Goal: Book appointment/travel/reservation

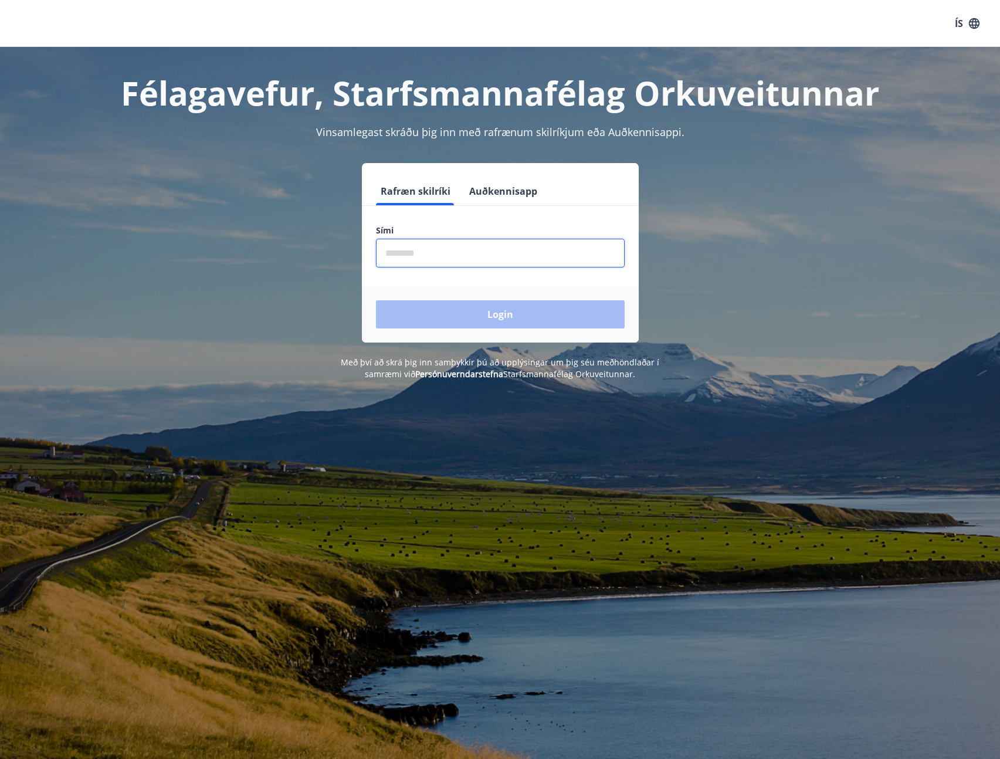
click at [459, 252] on input "phone" at bounding box center [500, 253] width 249 height 29
type input "********"
click at [465, 318] on button "Login" at bounding box center [500, 314] width 249 height 28
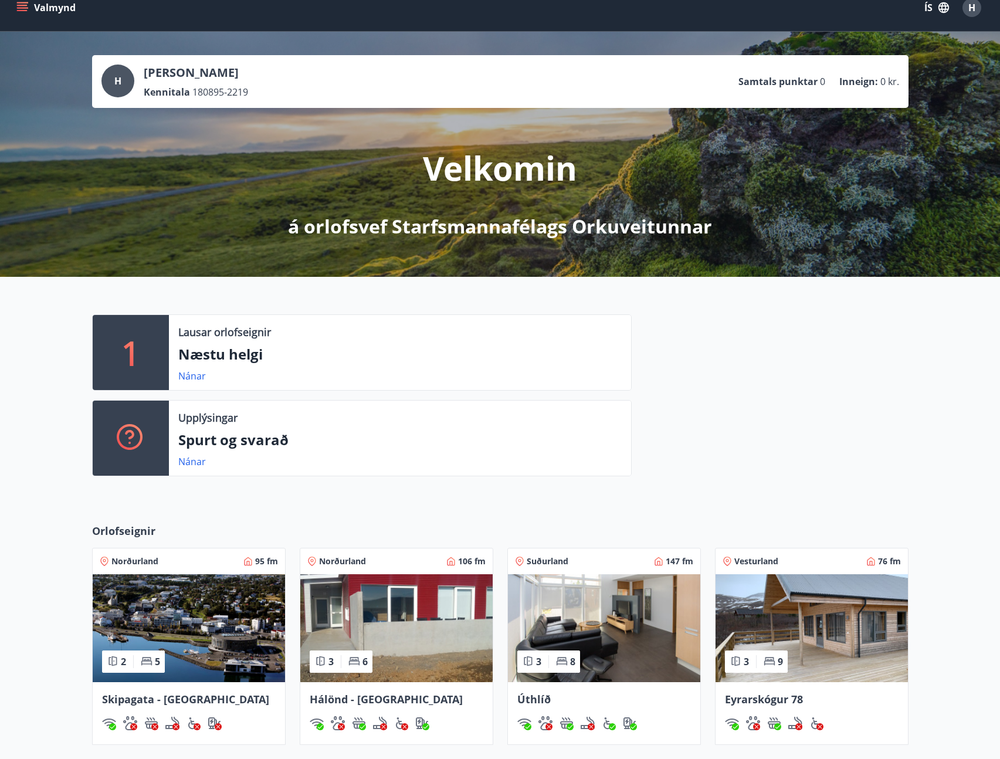
scroll to position [32, 0]
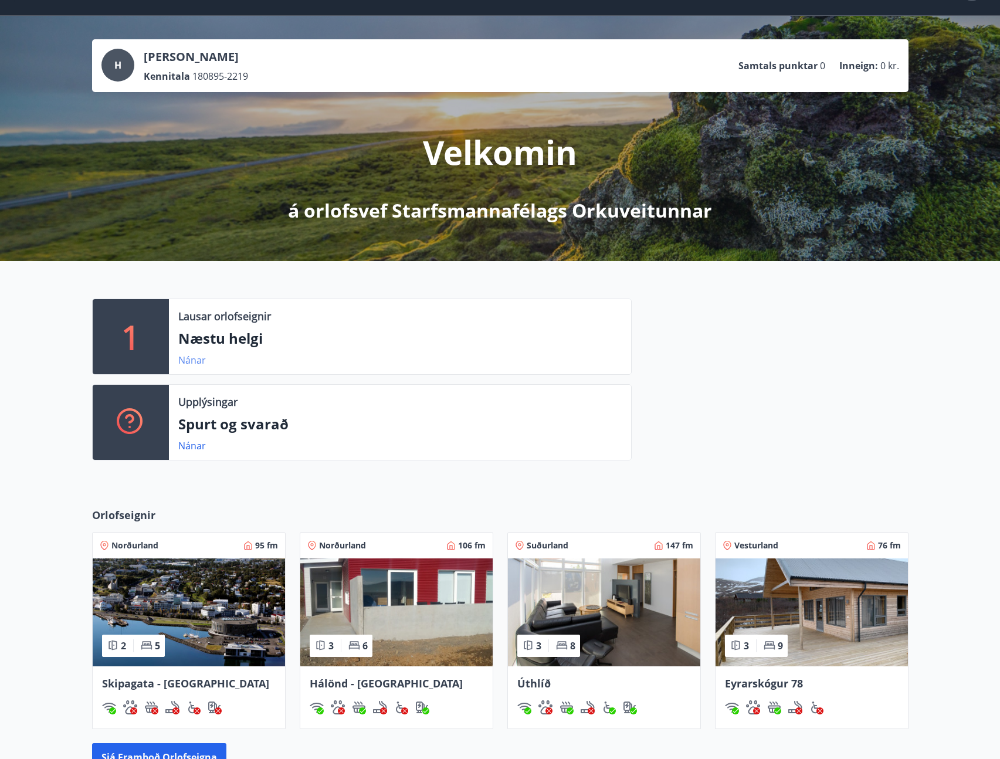
click at [191, 361] on link "Nánar" at bounding box center [192, 360] width 28 height 13
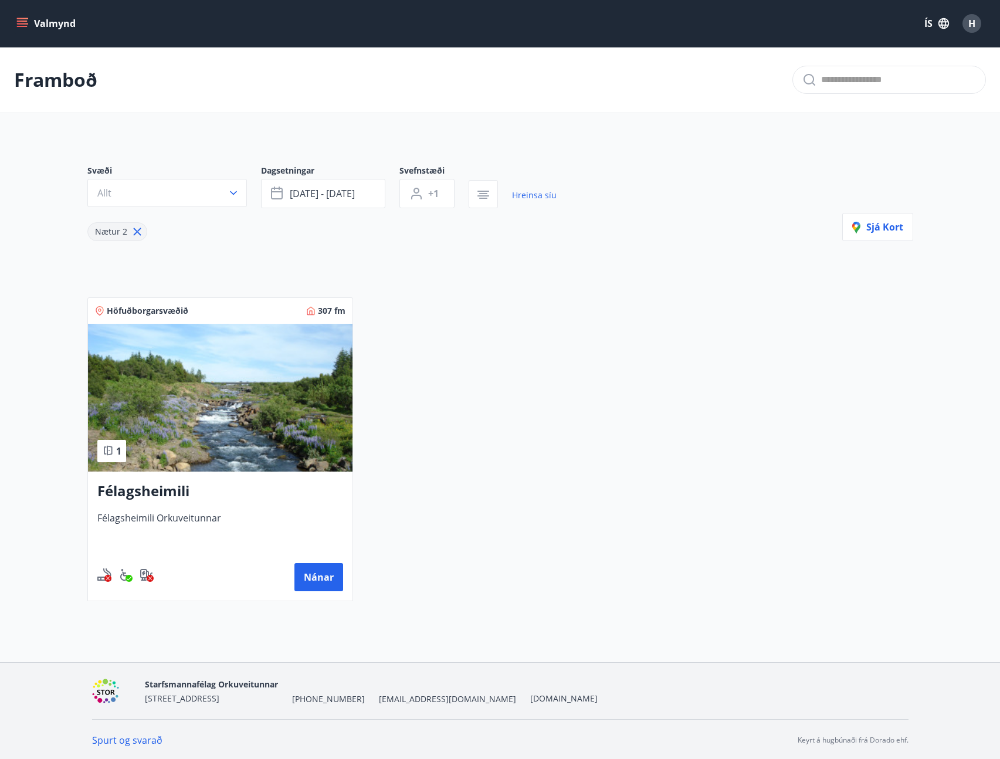
scroll to position [2, 0]
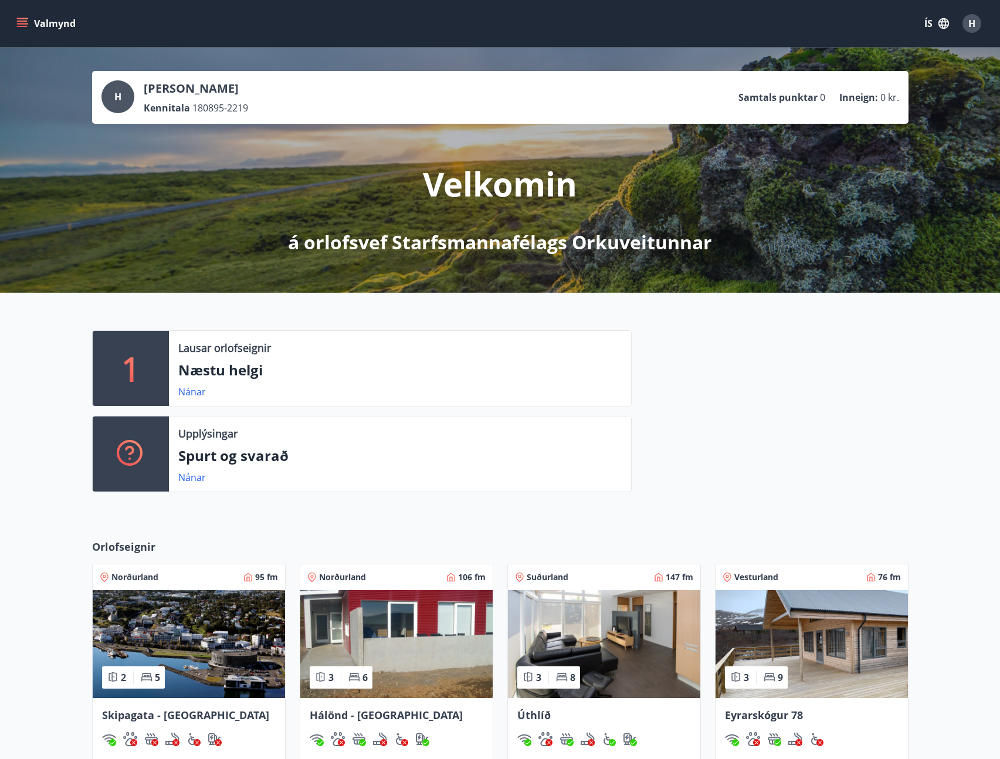
click at [32, 29] on button "Valmynd" at bounding box center [47, 23] width 66 height 21
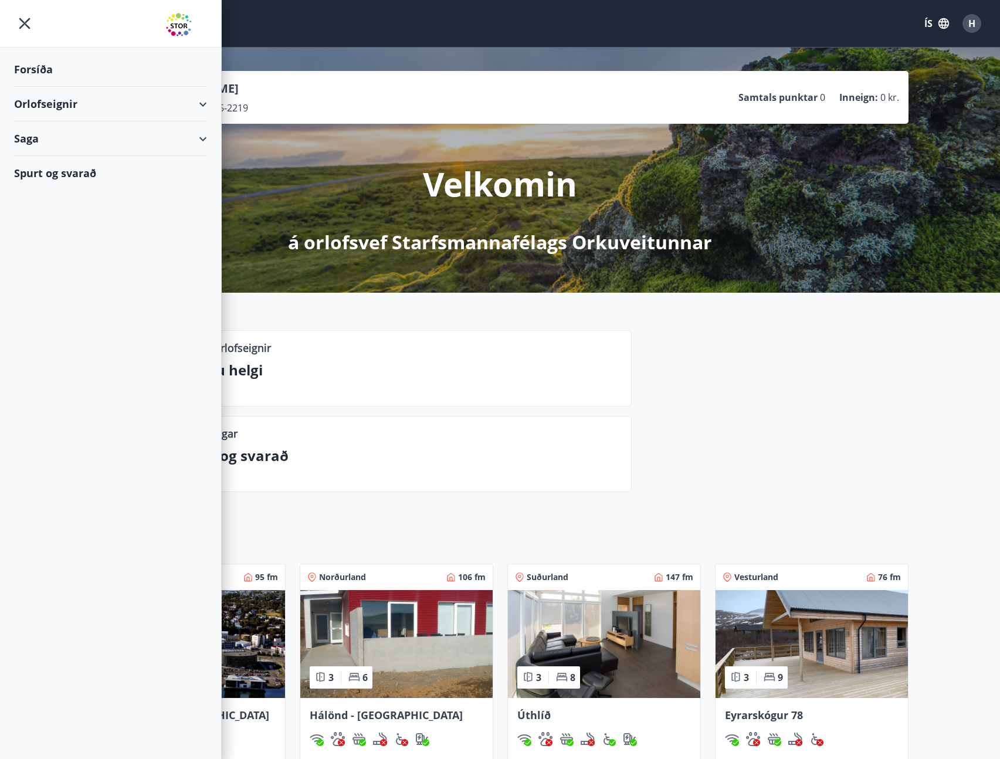
click at [197, 107] on div "Orlofseignir" at bounding box center [110, 104] width 193 height 35
click at [47, 162] on div "Bókunardagatal" at bounding box center [110, 158] width 174 height 25
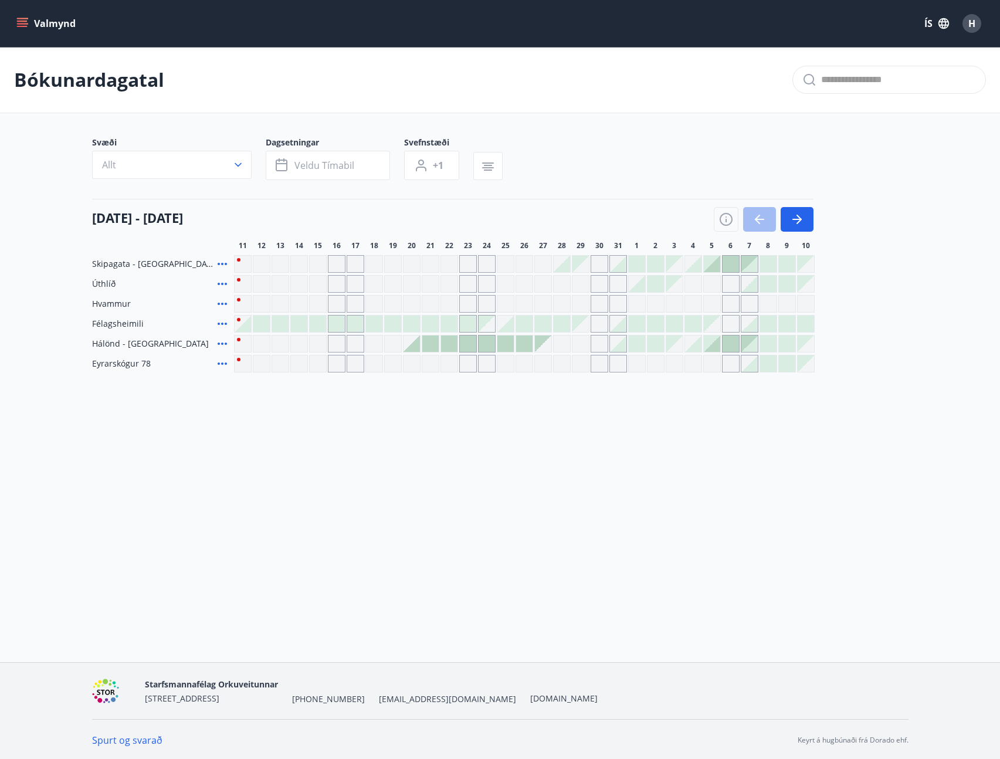
click at [131, 345] on span "Hálönd - [GEOGRAPHIC_DATA]" at bounding box center [150, 344] width 117 height 12
click at [106, 344] on span "Hálönd - [GEOGRAPHIC_DATA]" at bounding box center [150, 344] width 117 height 12
click at [107, 342] on span "Hálönd - [GEOGRAPHIC_DATA]" at bounding box center [150, 342] width 117 height 12
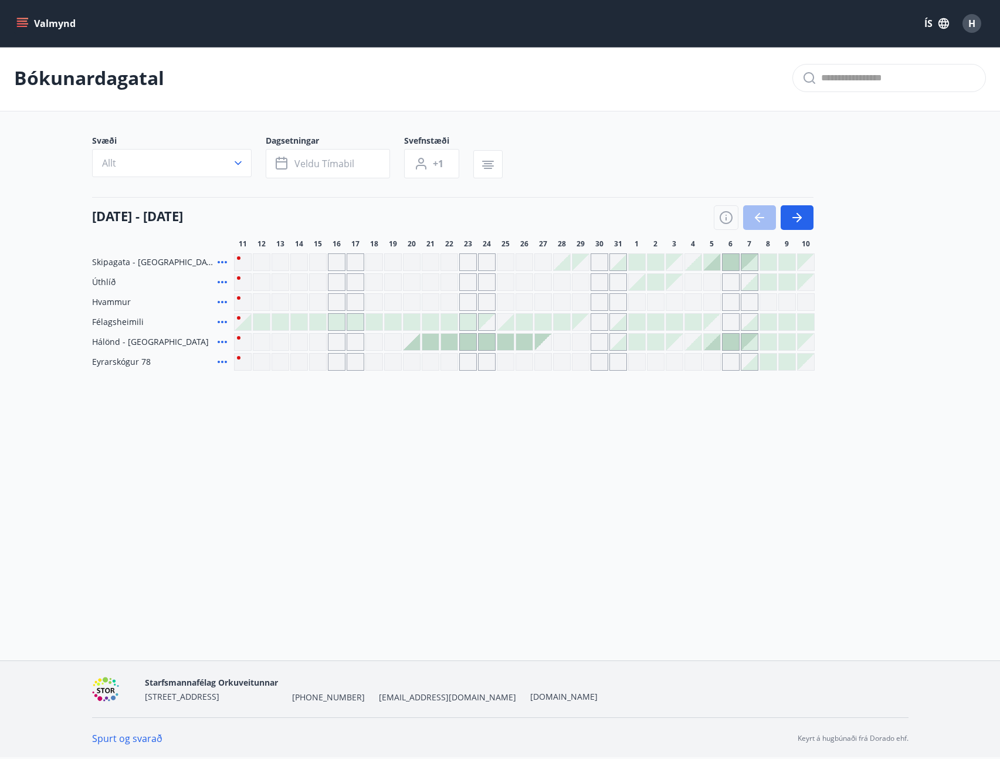
click at [107, 342] on span "Hálönd - [GEOGRAPHIC_DATA]" at bounding box center [150, 342] width 117 height 12
copy span "Hálönd"
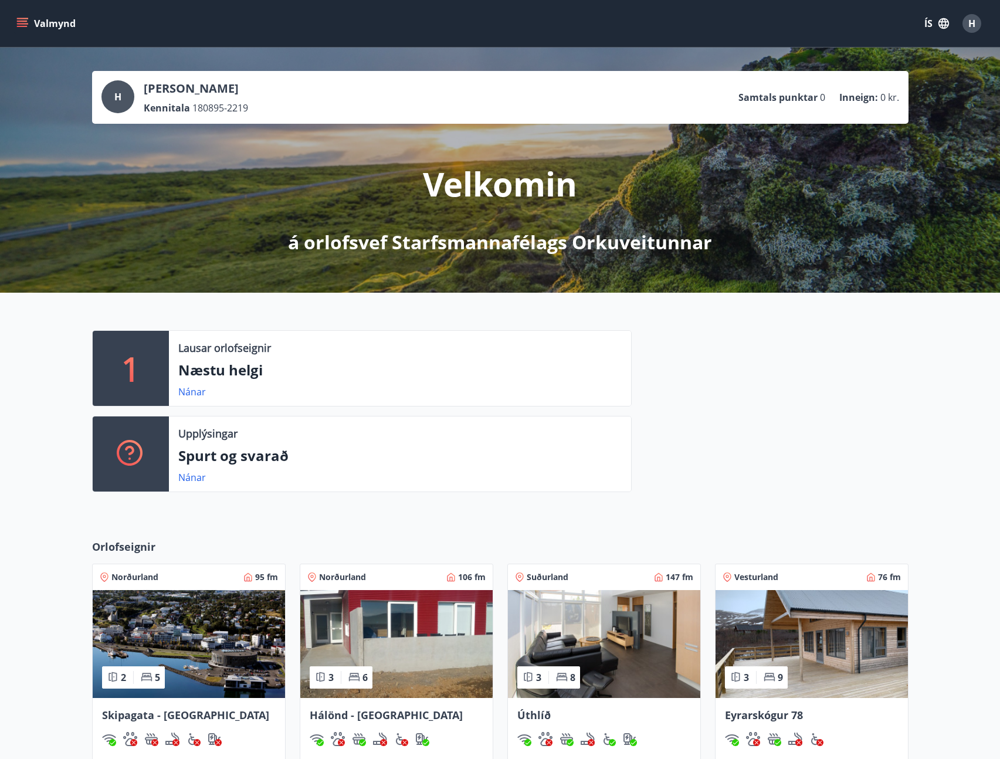
scroll to position [208, 0]
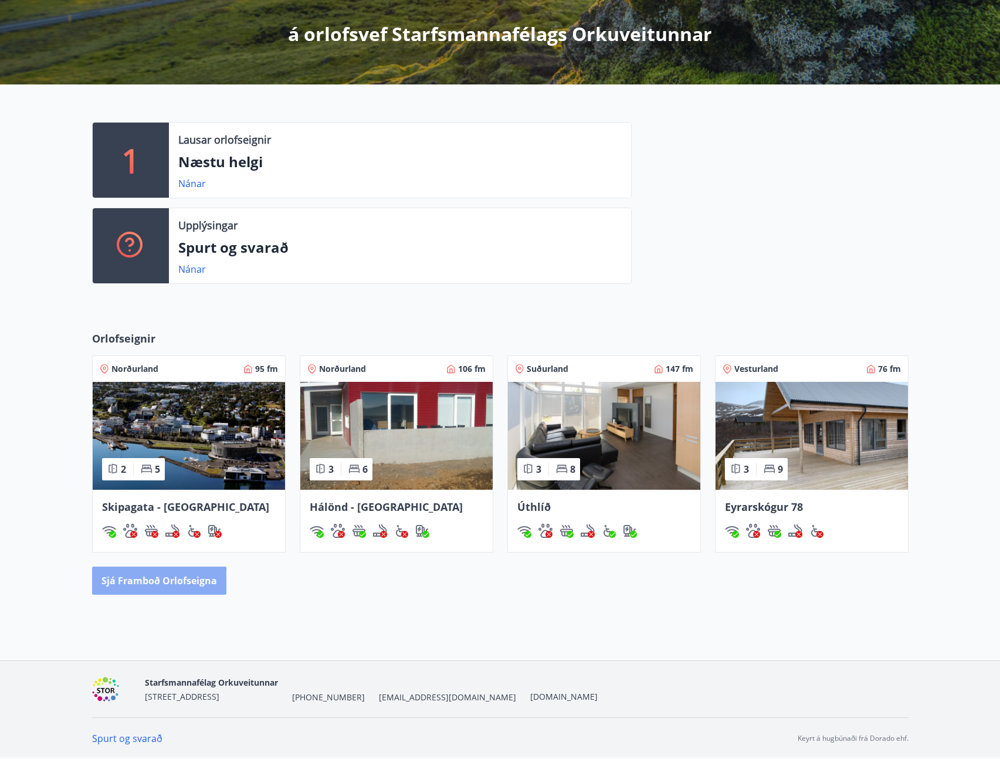
click at [123, 589] on button "Sjá framboð orlofseigna" at bounding box center [159, 581] width 134 height 28
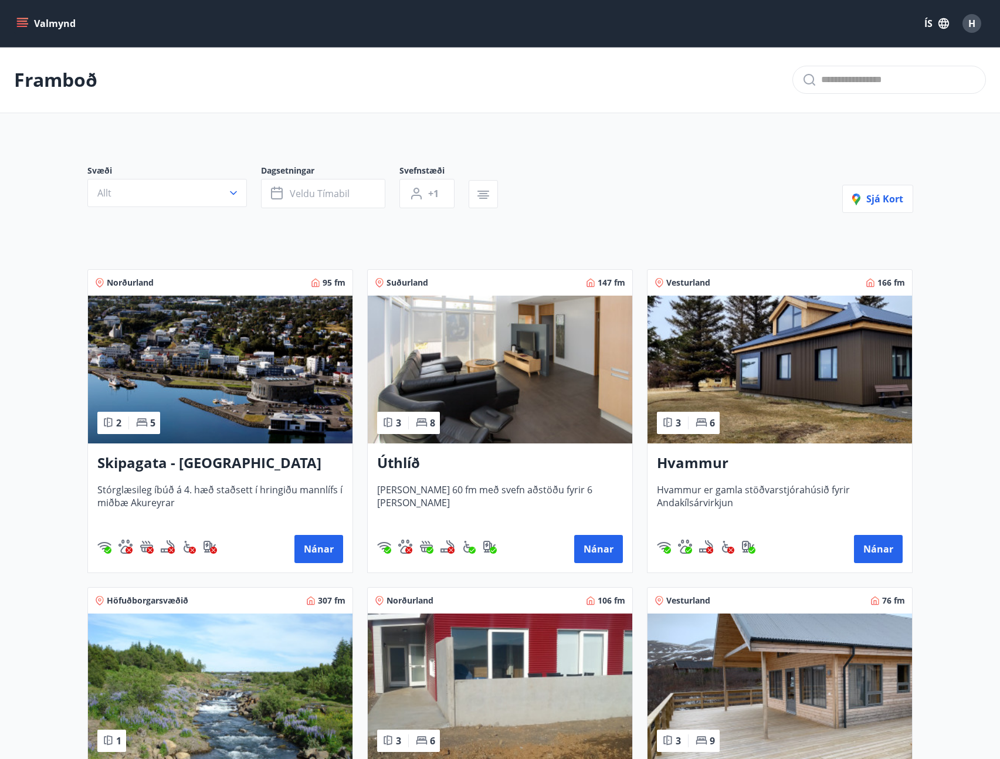
scroll to position [287, 0]
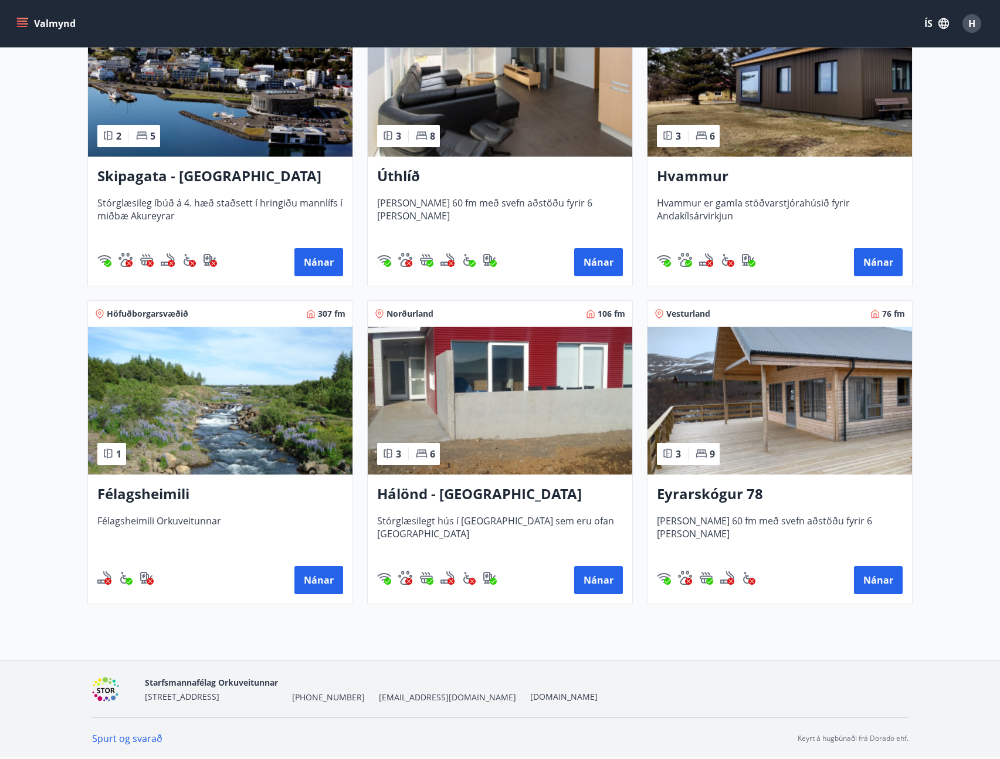
click at [464, 489] on h3 "Hálönd - [GEOGRAPHIC_DATA]" at bounding box center [500, 494] width 246 height 21
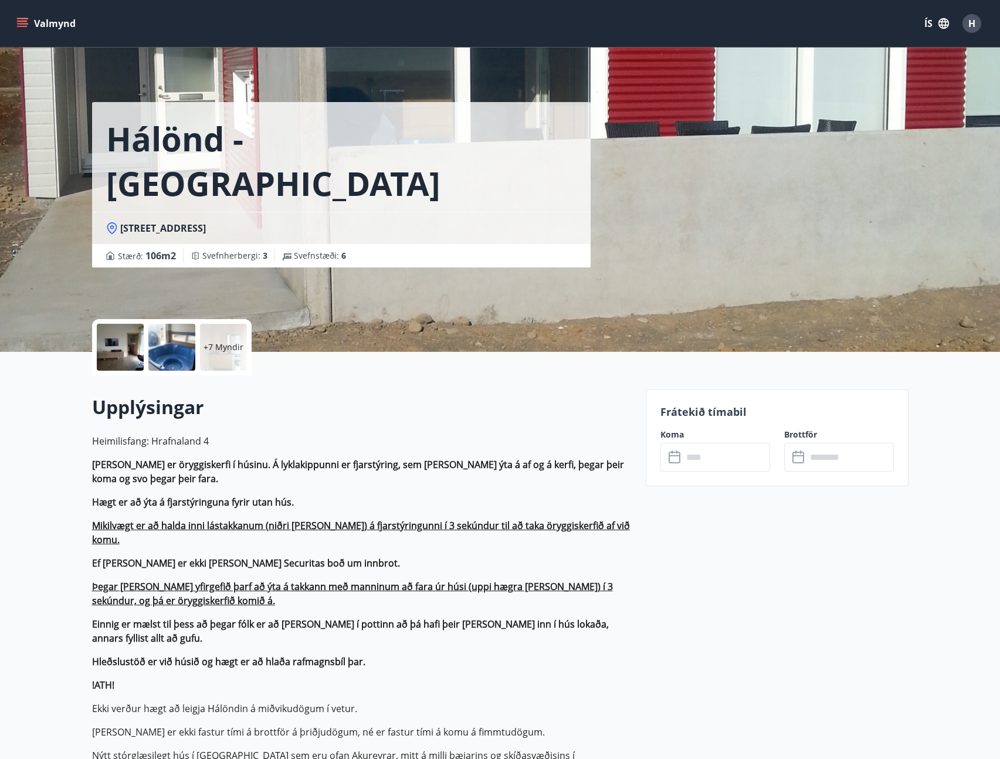
click at [194, 360] on div at bounding box center [171, 347] width 47 height 47
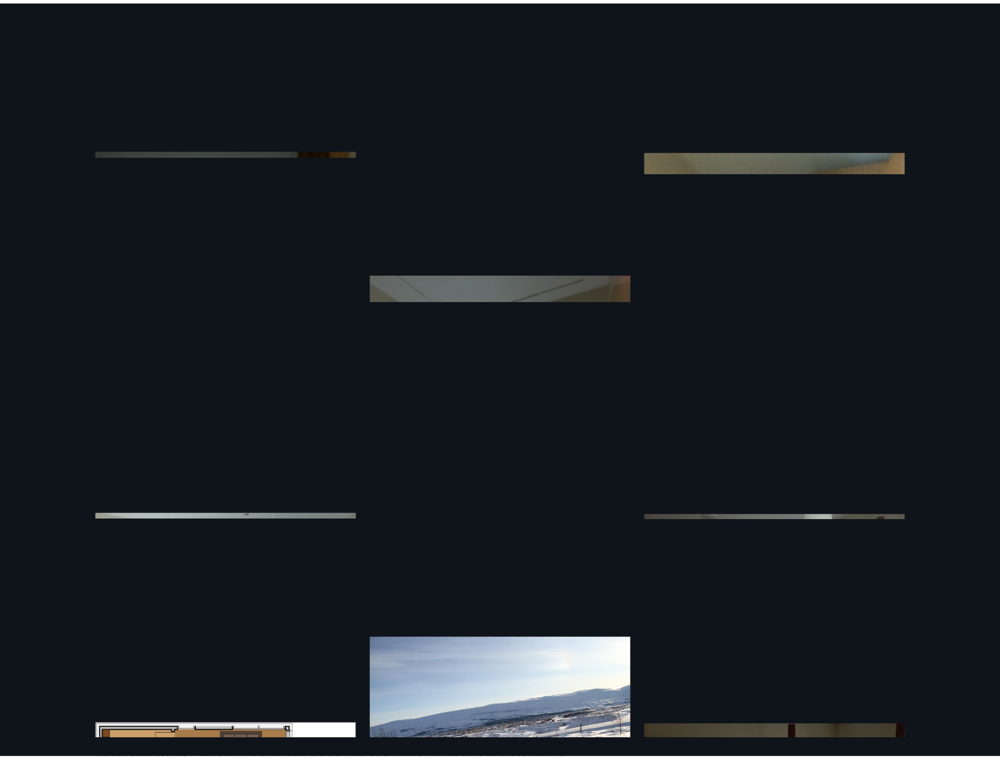
scroll to position [524, 0]
